Goal: Transaction & Acquisition: Purchase product/service

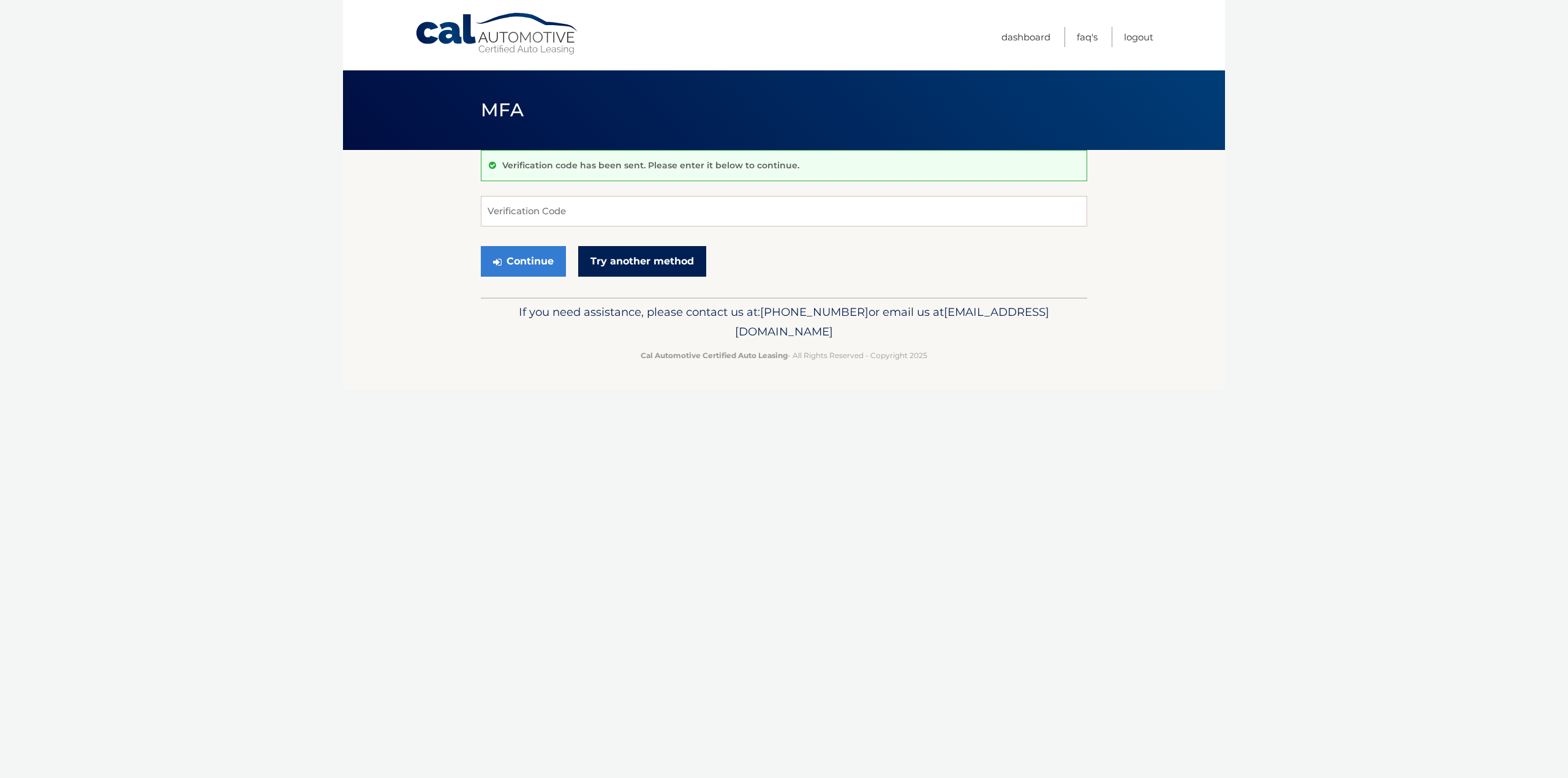
click at [588, 251] on link "Try another method" at bounding box center [642, 261] width 128 height 31
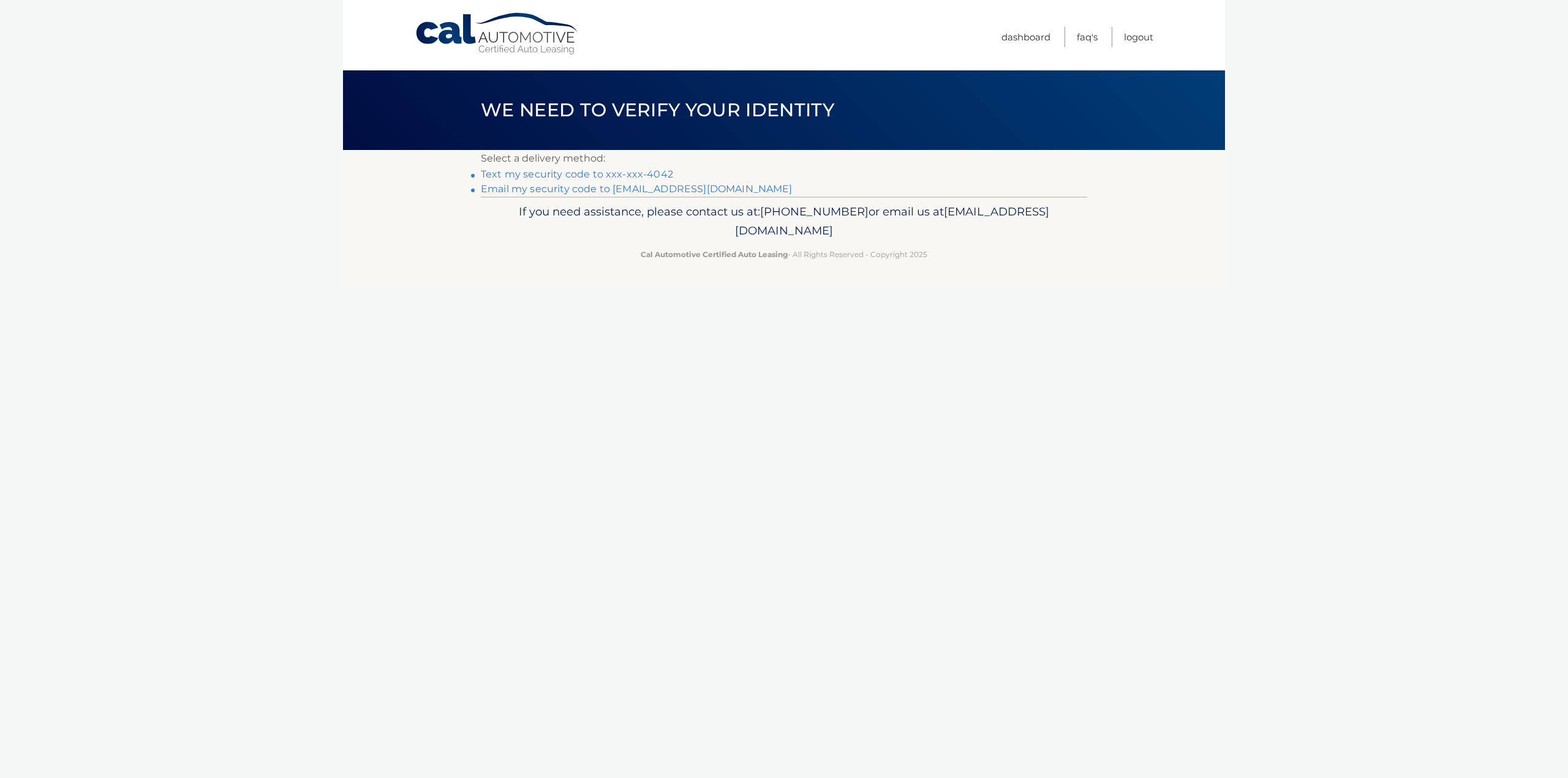
click at [661, 170] on link "Text my security code to xxx-xxx-4042" at bounding box center [577, 174] width 192 height 12
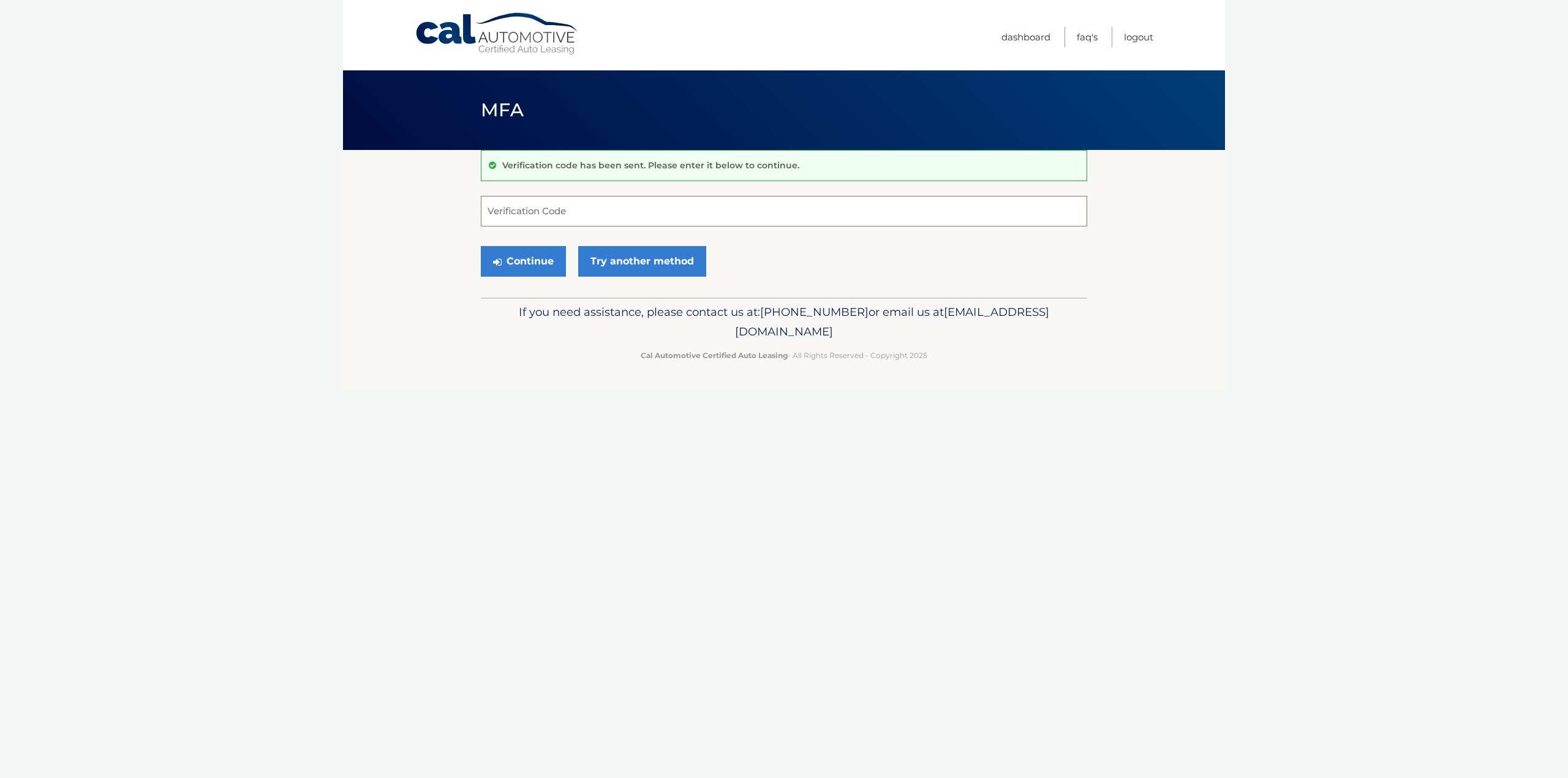
click at [584, 218] on input "Verification Code" at bounding box center [784, 211] width 607 height 31
type input "336840"
click at [481, 246] on button "Continue" at bounding box center [524, 261] width 85 height 31
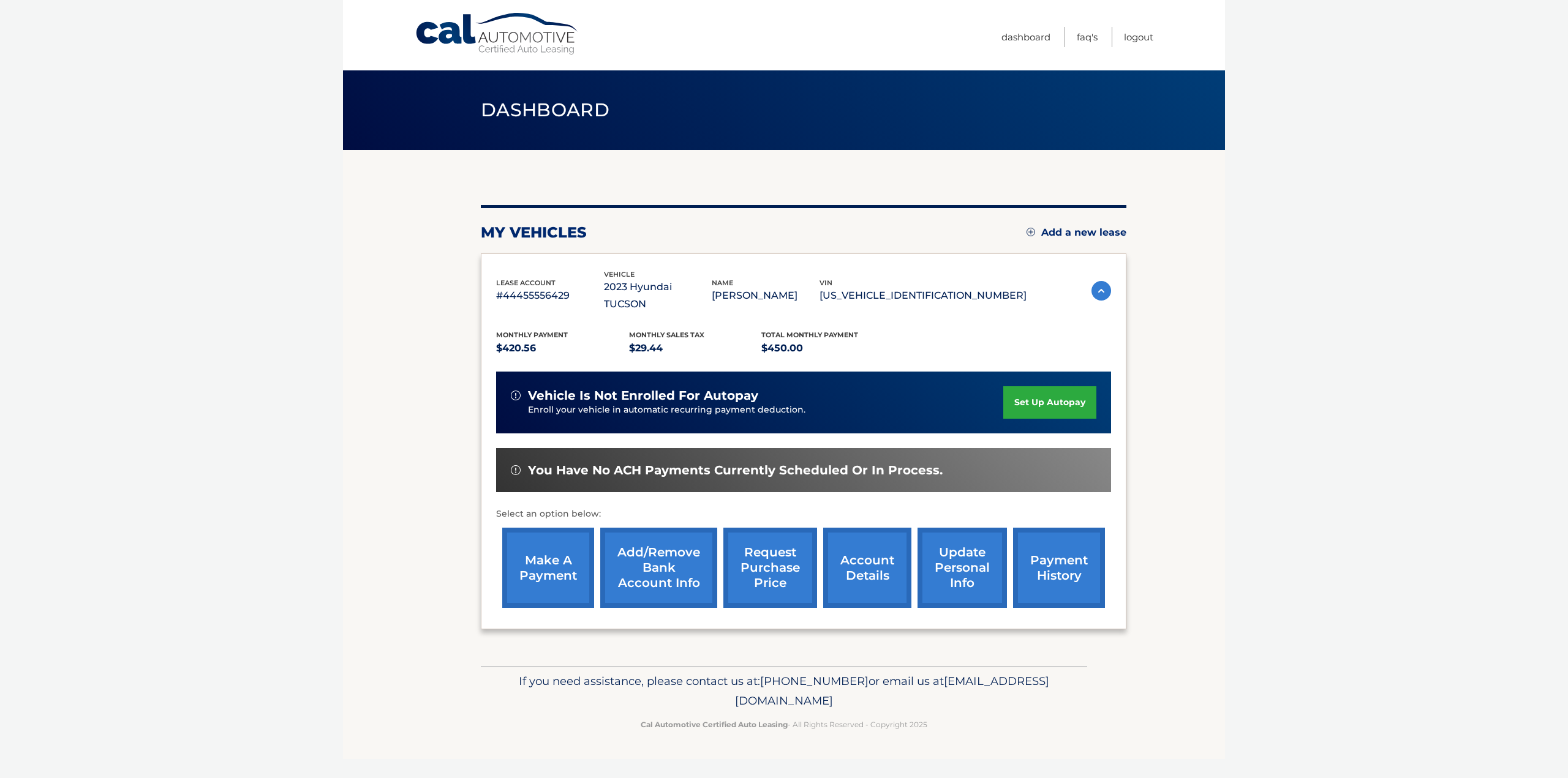
click at [528, 570] on link "make a payment" at bounding box center [548, 568] width 92 height 80
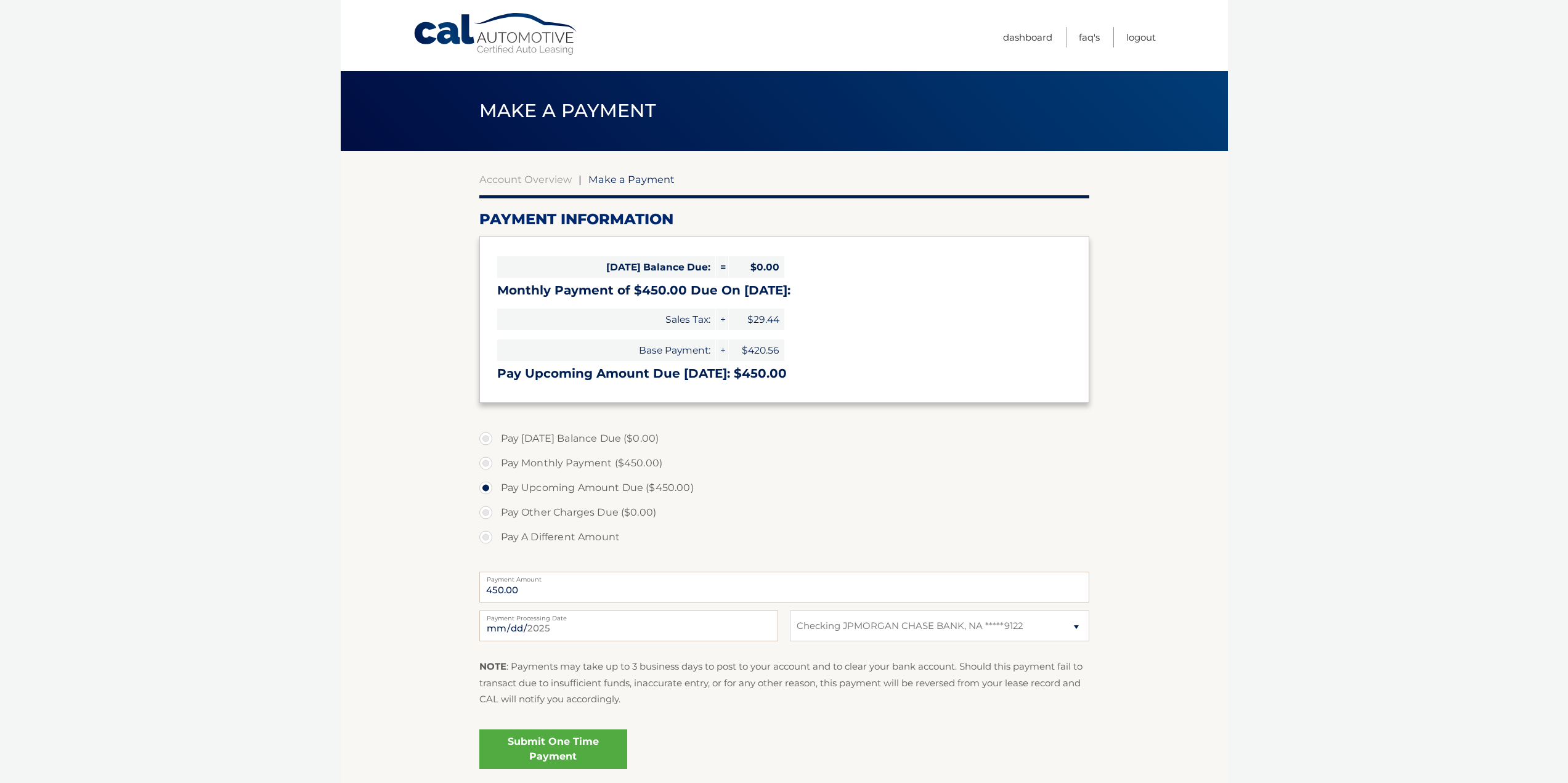
select select "MTY0ZjcxM2UtMGI2Ny00OTk1LThmZjItOTljY2IzNDQ3Mjg0"
click at [575, 627] on input "2025-09-01" at bounding box center [629, 626] width 299 height 31
type input "2025-09-05"
click at [540, 749] on link "Submit One Time Payment" at bounding box center [553, 749] width 148 height 39
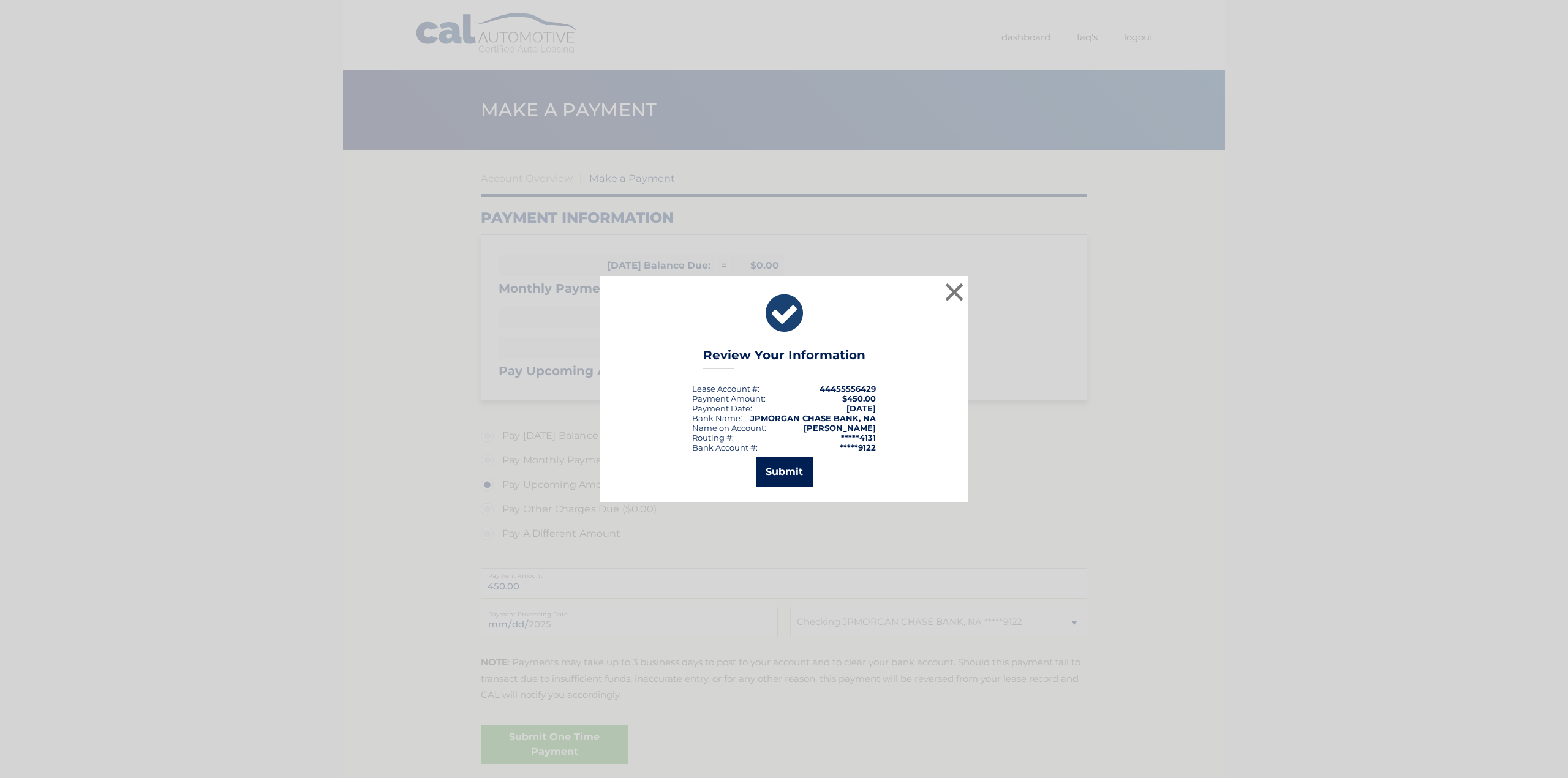
click at [803, 465] on button "Submit" at bounding box center [784, 472] width 57 height 29
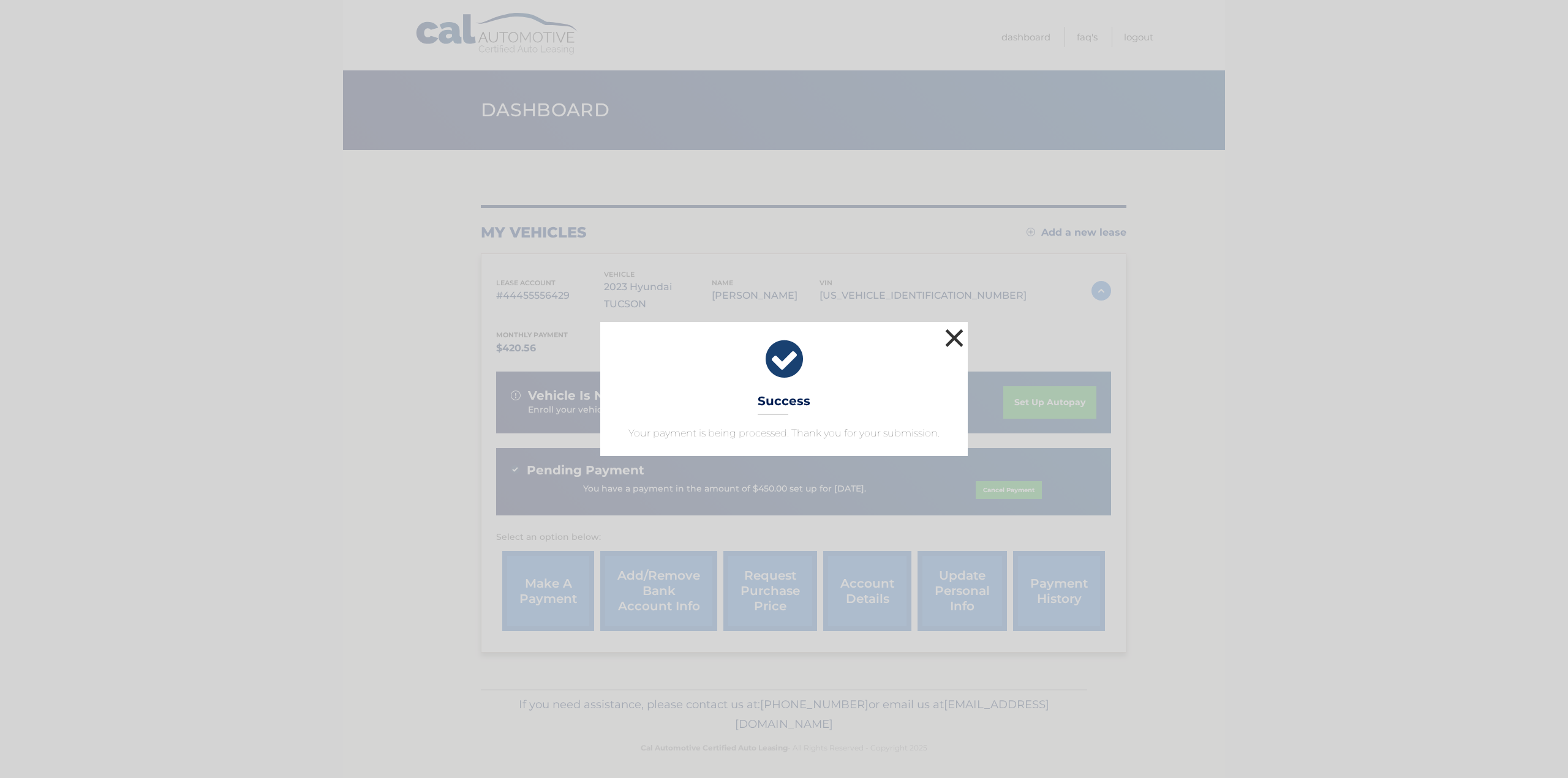
drag, startPoint x: 951, startPoint y: 341, endPoint x: 923, endPoint y: 281, distance: 66.2
click at [951, 341] on button "×" at bounding box center [954, 338] width 24 height 24
